Goal: Entertainment & Leisure: Consume media (video, audio)

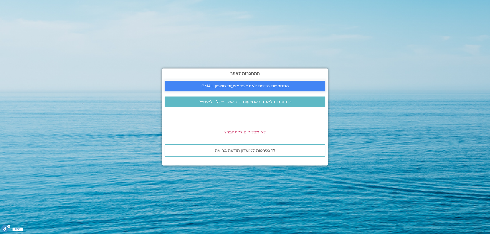
click at [266, 84] on span "התחברות מיידית לאתר באמצעות חשבון GMAIL" at bounding box center [244, 86] width 87 height 5
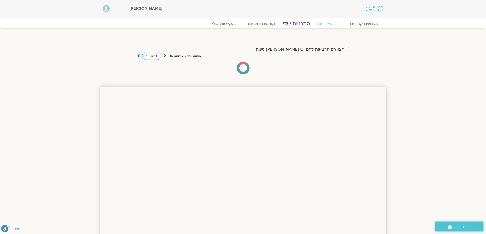
click at [303, 23] on link "התכניות שלי" at bounding box center [297, 24] width 40 height 6
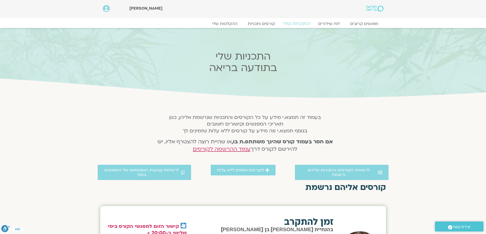
click at [294, 22] on link "התכניות שלי" at bounding box center [297, 24] width 40 height 6
click at [302, 23] on link "התכניות שלי" at bounding box center [297, 24] width 40 height 6
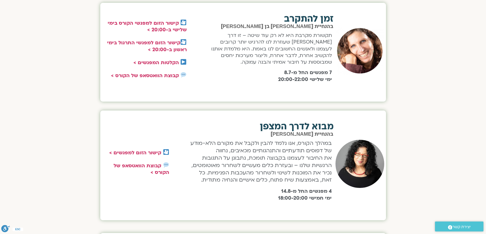
scroll to position [204, 0]
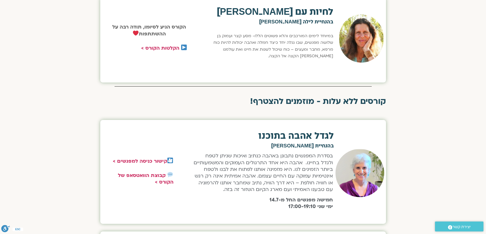
scroll to position [433, 0]
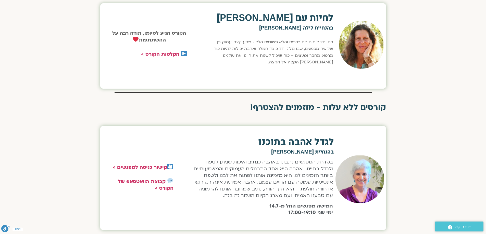
drag, startPoint x: 333, startPoint y: 123, endPoint x: 399, endPoint y: 63, distance: 89.5
click at [399, 63] on section "קורסים אליהם נרשמת זמן להתקרב בהנחיית שאנייה כהן בן חיים תקשורת מקרבת היא לא רק…" at bounding box center [243, 49] width 486 height 601
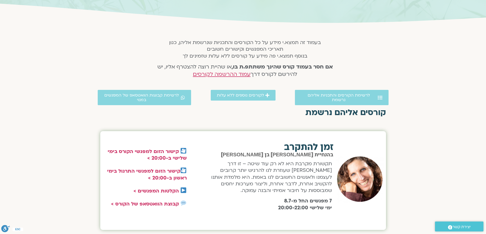
scroll to position [0, 0]
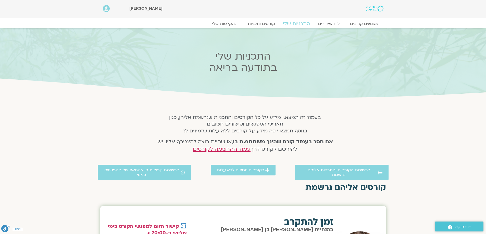
click at [294, 24] on link "התכניות שלי" at bounding box center [297, 24] width 40 height 6
click at [328, 22] on link "לוח שידורים" at bounding box center [329, 24] width 38 height 6
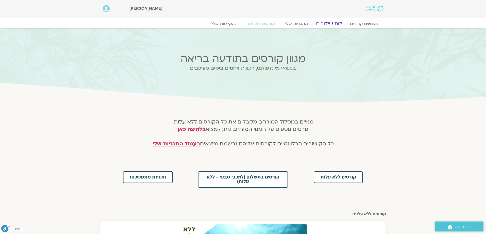
click at [323, 21] on link "לוח שידורים" at bounding box center [329, 24] width 38 height 6
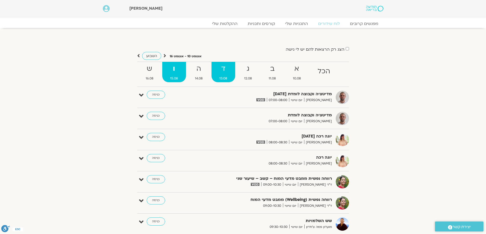
click at [224, 68] on strong "ד" at bounding box center [223, 68] width 24 height 11
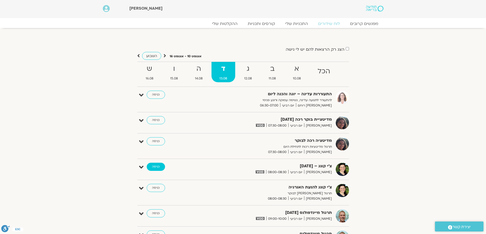
click at [151, 163] on link "כניסה" at bounding box center [156, 167] width 18 height 8
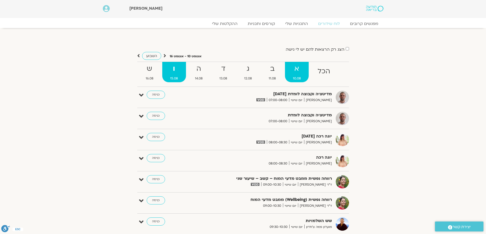
click at [294, 70] on strong "א" at bounding box center [297, 68] width 24 height 11
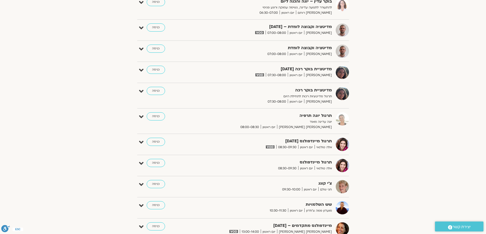
scroll to position [102, 0]
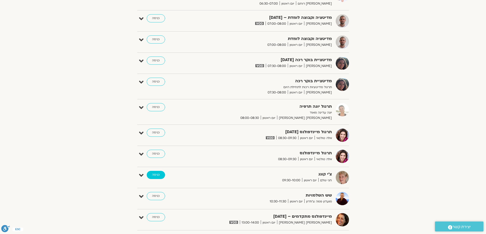
click at [156, 174] on link "כניסה" at bounding box center [156, 175] width 18 height 8
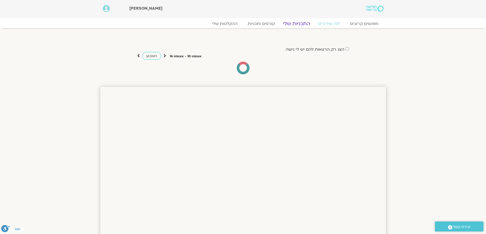
click at [298, 23] on link "התכניות שלי" at bounding box center [297, 24] width 40 height 6
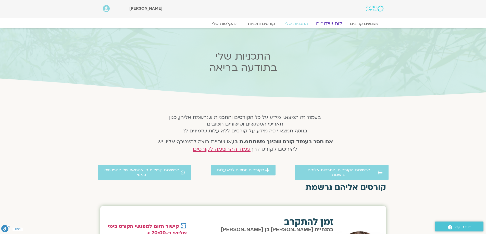
click at [331, 22] on link "לוח שידורים" at bounding box center [329, 24] width 38 height 6
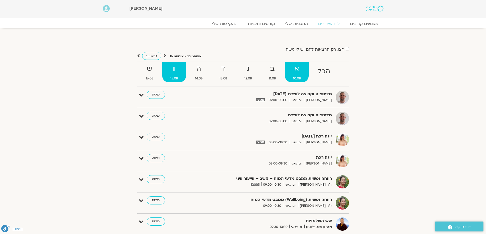
click at [297, 67] on strong "א" at bounding box center [297, 68] width 24 height 11
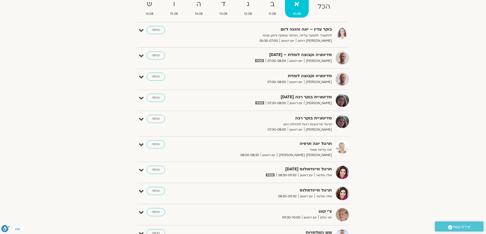
scroll to position [76, 0]
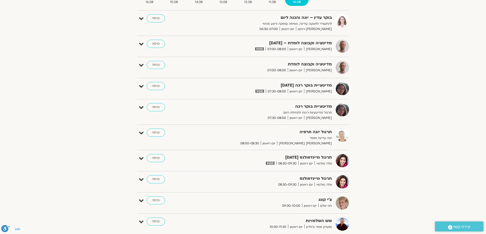
click at [140, 199] on icon at bounding box center [141, 201] width 5 height 7
click at [155, 199] on link "כניסה" at bounding box center [156, 201] width 18 height 8
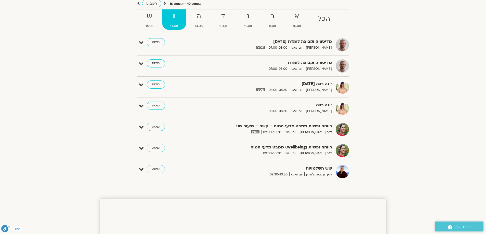
scroll to position [25, 0]
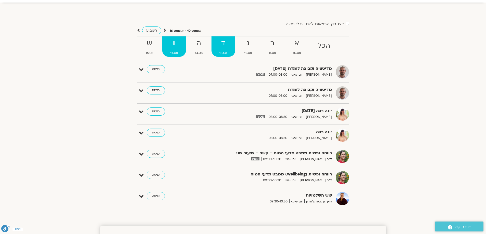
click at [223, 44] on strong "ד" at bounding box center [223, 43] width 24 height 11
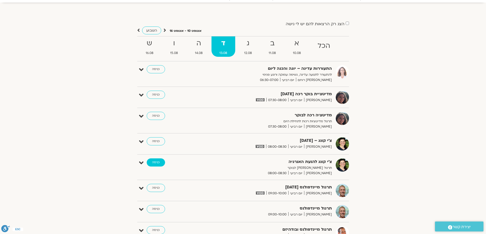
click at [159, 162] on link "כניסה" at bounding box center [156, 163] width 18 height 8
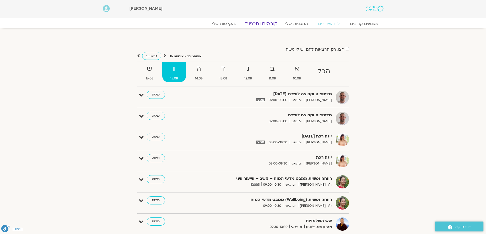
click at [270, 24] on link "קורסים ותכניות" at bounding box center [261, 24] width 45 height 6
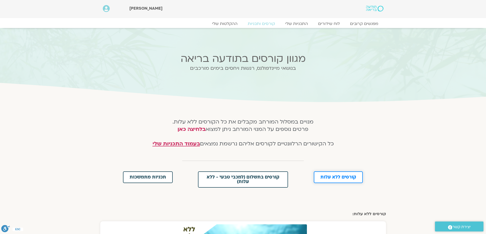
click at [339, 178] on span "קורסים ללא עלות" at bounding box center [338, 177] width 36 height 5
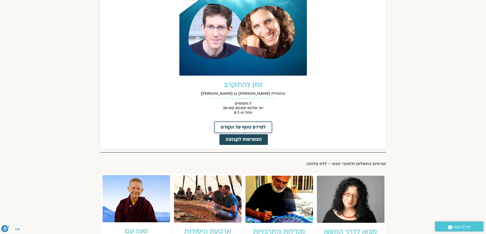
scroll to position [237, 0]
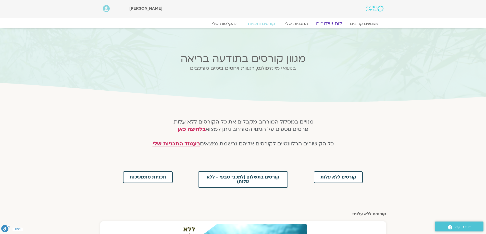
click at [324, 23] on link "לוח שידורים" at bounding box center [329, 24] width 38 height 6
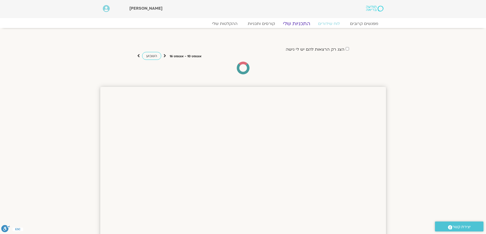
click at [304, 23] on link "התכניות שלי" at bounding box center [297, 24] width 40 height 6
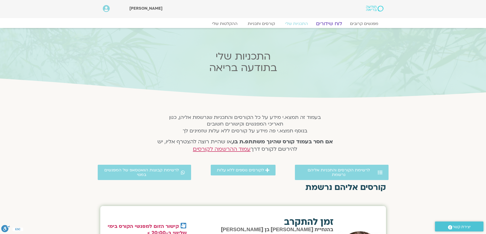
click at [328, 23] on link "לוח שידורים" at bounding box center [329, 24] width 38 height 6
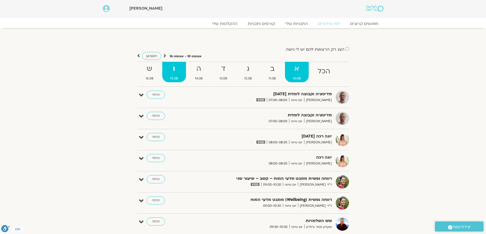
click at [296, 67] on strong "א" at bounding box center [297, 68] width 24 height 11
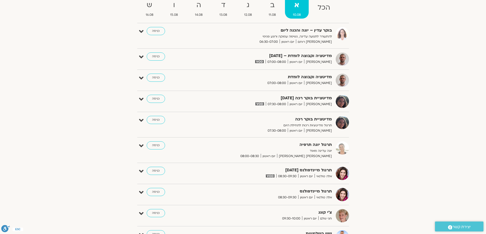
scroll to position [76, 0]
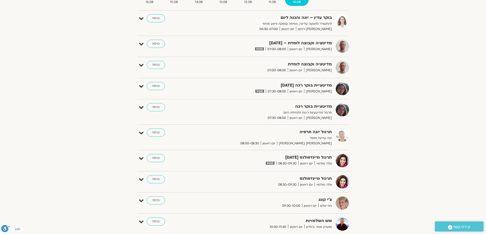
click at [325, 202] on strong "צ'י קונג" at bounding box center [269, 200] width 125 height 7
click at [339, 202] on img at bounding box center [342, 203] width 13 height 13
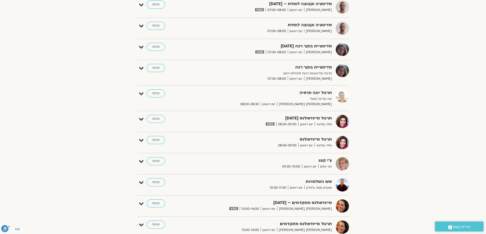
scroll to position [127, 0]
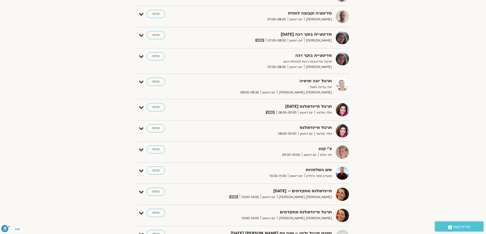
click at [344, 151] on img at bounding box center [342, 152] width 13 height 13
click at [328, 151] on strong "צ'י קונג" at bounding box center [269, 149] width 125 height 7
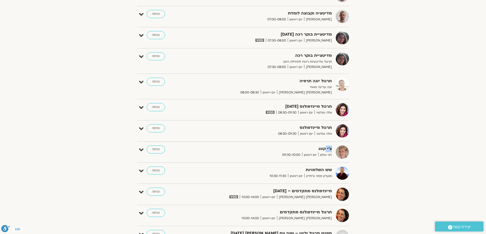
click at [328, 151] on strong "צ'י קונג" at bounding box center [269, 149] width 125 height 7
click at [142, 148] on icon at bounding box center [141, 150] width 5 height 7
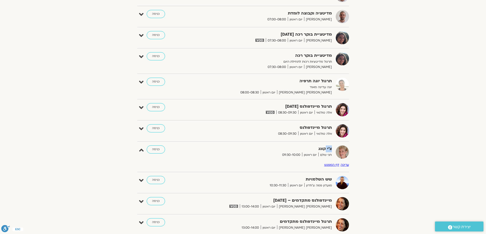
click at [331, 165] on link "דף המפגש" at bounding box center [331, 165] width 15 height 4
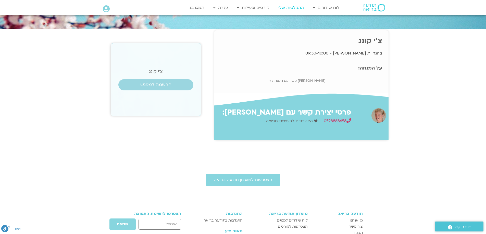
click at [290, 6] on link "ההקלטות שלי" at bounding box center [291, 8] width 31 height 10
click at [295, 7] on link "ההקלטות שלי" at bounding box center [291, 8] width 31 height 10
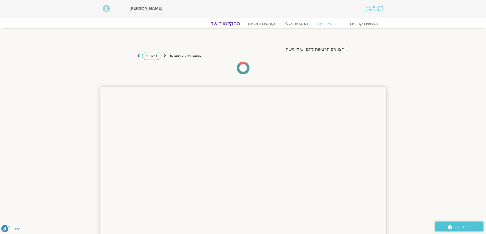
click at [226, 21] on link "ההקלטות שלי" at bounding box center [224, 24] width 43 height 6
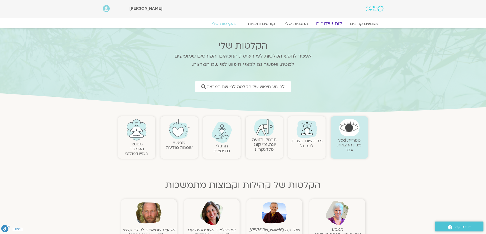
click at [328, 23] on link "לוח שידורים" at bounding box center [329, 24] width 38 height 6
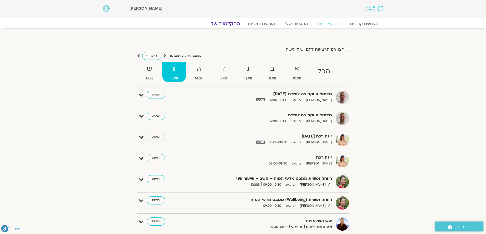
click at [228, 22] on link "ההקלטות שלי" at bounding box center [224, 24] width 43 height 6
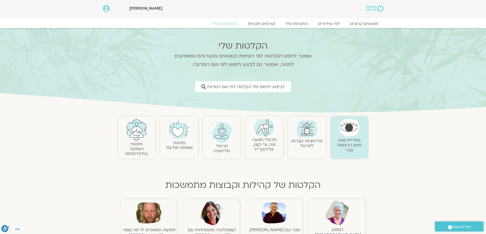
click at [266, 132] on img at bounding box center [264, 128] width 21 height 18
click at [265, 143] on link "תרגולי תנועה יוגה, צ׳י קונג, פלדנקרייז" at bounding box center [264, 145] width 24 height 16
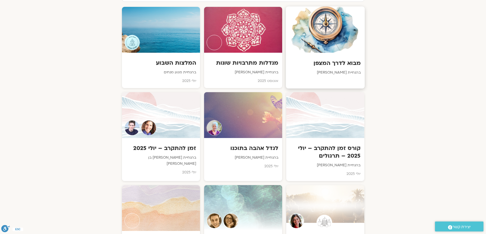
scroll to position [306, 0]
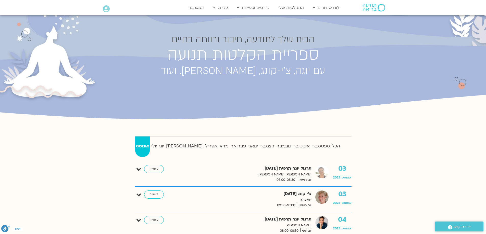
scroll to position [76, 0]
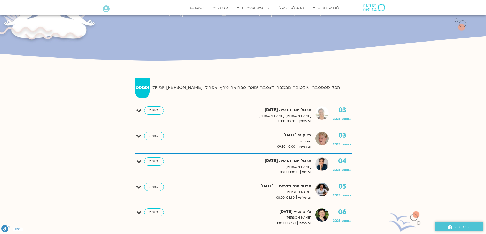
click at [300, 142] on p "חני שלם" at bounding box center [244, 141] width 134 height 5
click at [150, 136] on link "לצפייה" at bounding box center [154, 136] width 20 height 8
